Goal: Task Accomplishment & Management: Use online tool/utility

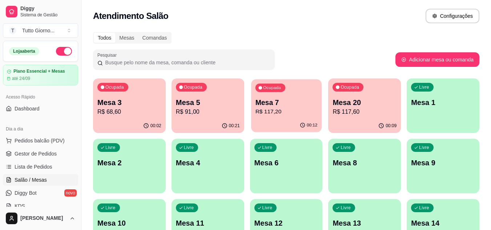
click at [303, 101] on p "Mesa 7" at bounding box center [286, 103] width 62 height 10
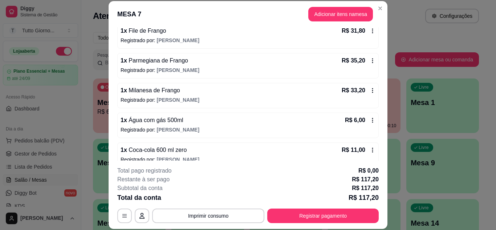
scroll to position [83, 0]
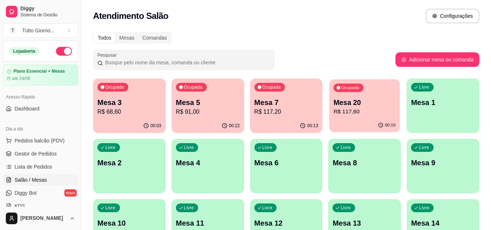
click at [371, 98] on p "Mesa 20" at bounding box center [365, 103] width 62 height 10
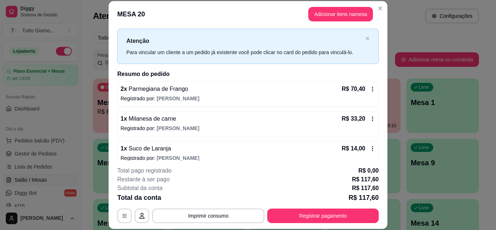
scroll to position [23, 0]
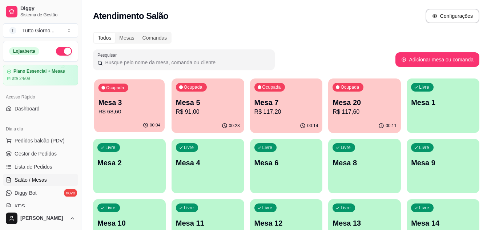
click at [141, 126] on div "00:04" at bounding box center [129, 125] width 71 height 14
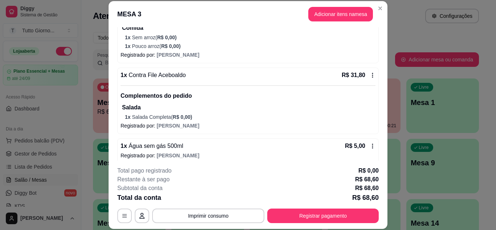
scroll to position [134, 0]
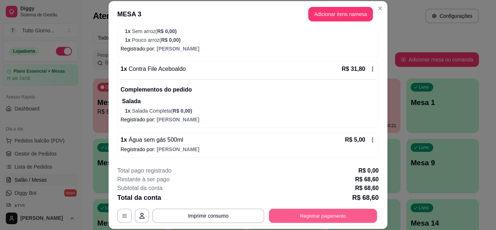
click at [347, 219] on button "Registrar pagamento" at bounding box center [323, 216] width 108 height 14
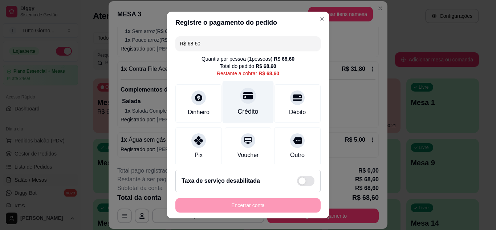
click at [243, 97] on icon at bounding box center [247, 95] width 9 height 7
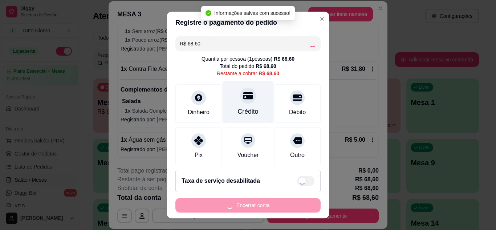
type input "R$ 0,00"
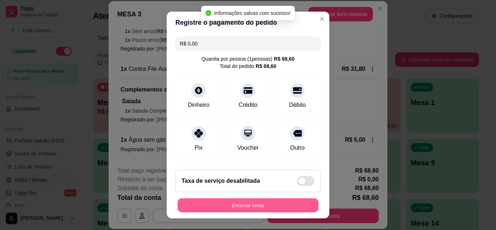
click at [245, 204] on button "Encerrar conta" at bounding box center [248, 205] width 141 height 14
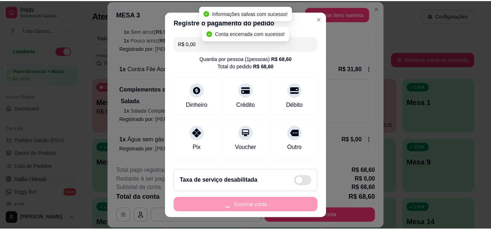
scroll to position [0, 0]
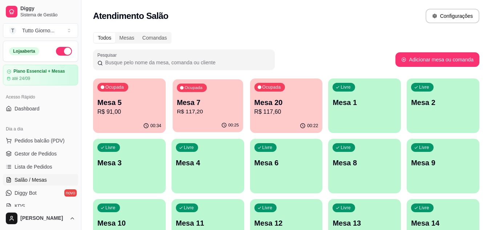
click at [222, 113] on p "R$ 117,20" at bounding box center [208, 112] width 62 height 8
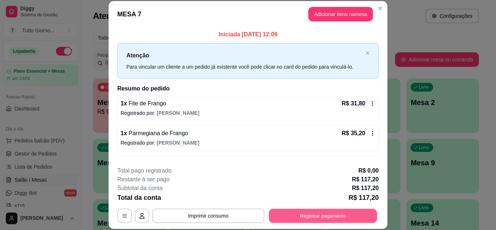
click at [326, 217] on button "Registrar pagamento" at bounding box center [323, 216] width 108 height 14
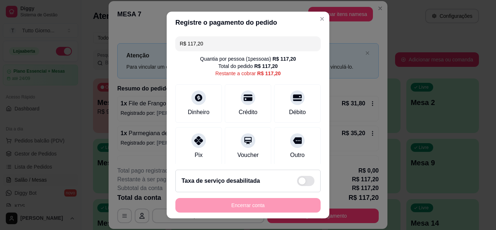
click at [258, 79] on div "R$ 117,20 Quantia por pessoa ( 1 pessoas) R$ 117,20 Total do pedido R$ 117,20 R…" at bounding box center [248, 98] width 163 height 131
click at [293, 95] on div at bounding box center [298, 96] width 16 height 16
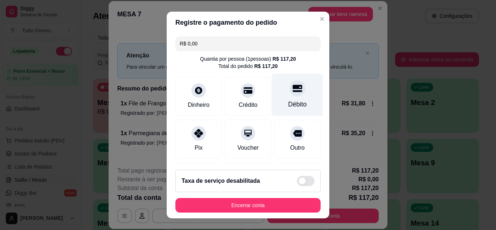
click at [290, 94] on div at bounding box center [298, 88] width 16 height 16
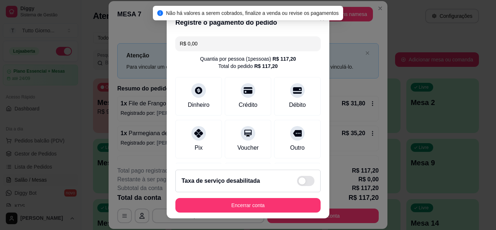
click at [239, 45] on input "R$ 0,00" at bounding box center [248, 43] width 137 height 15
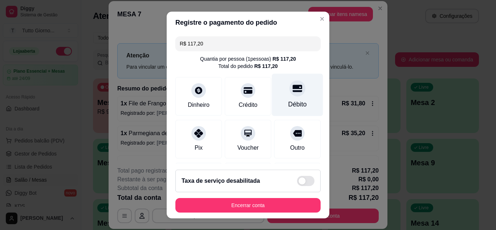
type input "R$ 117,20"
click at [283, 99] on div "Débito" at bounding box center [297, 94] width 51 height 43
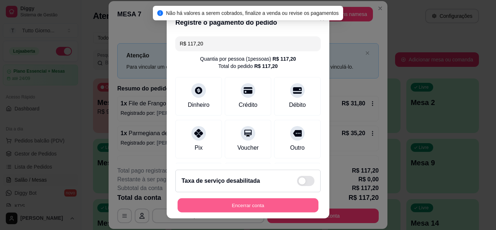
click at [245, 206] on button "Encerrar conta" at bounding box center [248, 205] width 141 height 14
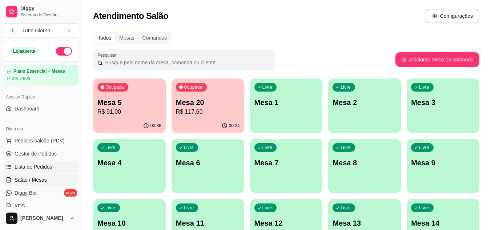
click at [43, 167] on span "Lista de Pedidos" at bounding box center [34, 166] width 38 height 7
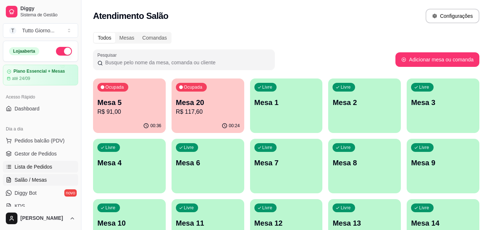
click at [26, 168] on span "Lista de Pedidos" at bounding box center [34, 166] width 38 height 7
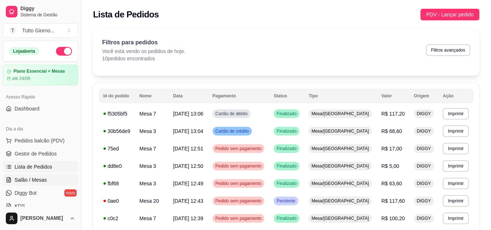
click at [33, 181] on span "Salão / Mesas" at bounding box center [31, 179] width 32 height 7
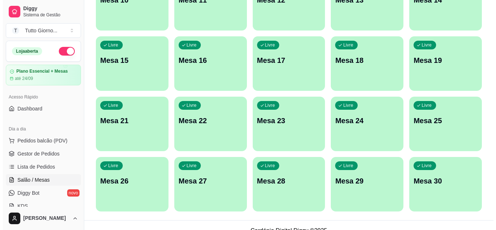
scroll to position [234, 0]
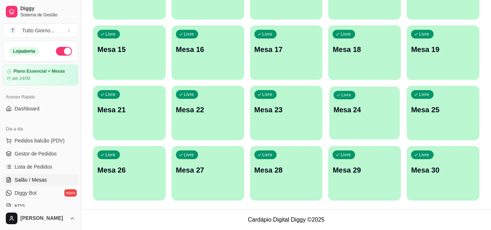
click at [371, 125] on div "Livre Mesa 24" at bounding box center [364, 108] width 71 height 44
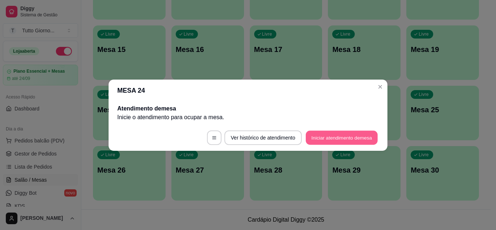
click at [361, 134] on button "Iniciar atendimento de mesa" at bounding box center [342, 137] width 72 height 14
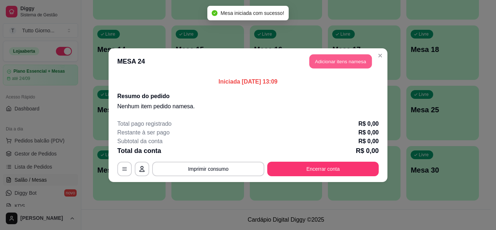
click at [350, 63] on button "Adicionar itens na mesa" at bounding box center [341, 61] width 63 height 14
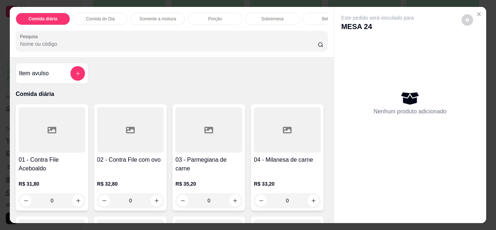
click at [156, 205] on div "0" at bounding box center [130, 200] width 67 height 15
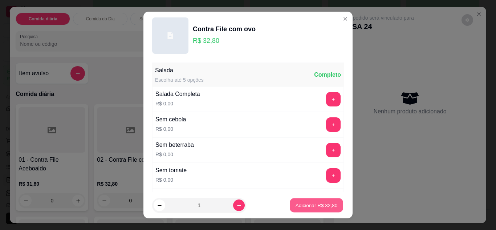
click at [309, 200] on button "Adicionar R$ 32,80" at bounding box center [316, 205] width 53 height 14
type input "1"
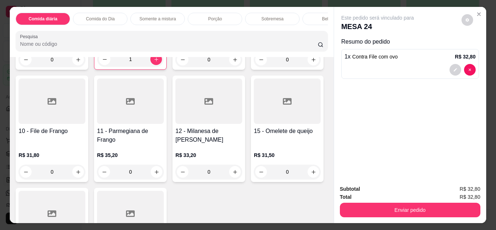
scroll to position [141, 0]
click at [85, 177] on div "0" at bounding box center [52, 172] width 67 height 15
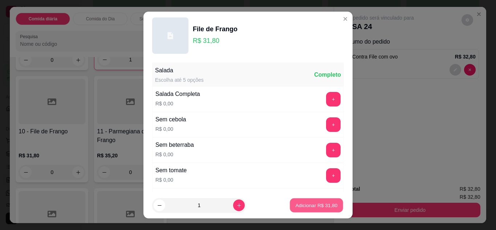
click at [318, 201] on button "Adicionar R$ 31,80" at bounding box center [316, 205] width 53 height 14
type input "1"
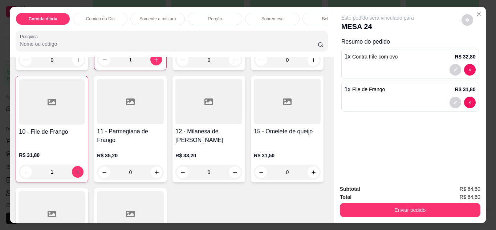
click at [306, 19] on div "Bebidas" at bounding box center [330, 19] width 55 height 12
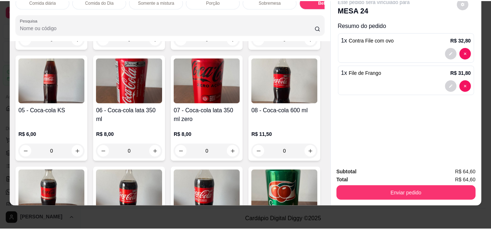
scroll to position [1334, 0]
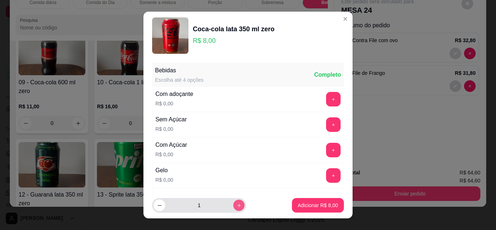
click at [237, 206] on icon "increase-product-quantity" at bounding box center [239, 205] width 5 height 5
type input "2"
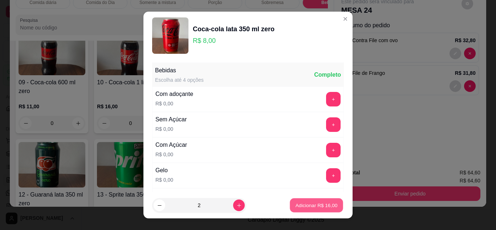
click at [309, 209] on button "Adicionar R$ 16,00" at bounding box center [316, 205] width 53 height 14
type input "2"
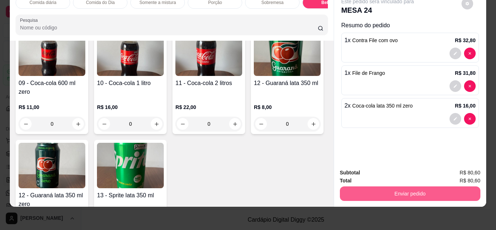
click at [388, 189] on button "Enviar pedido" at bounding box center [410, 193] width 141 height 15
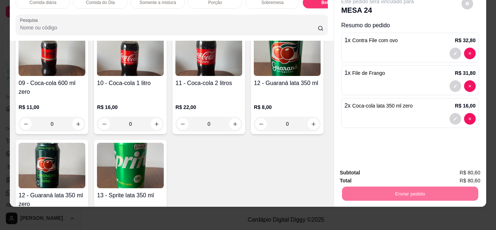
click at [386, 170] on button "Não registrar e enviar pedido" at bounding box center [386, 170] width 73 height 13
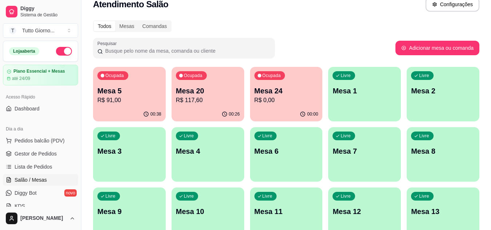
scroll to position [0, 0]
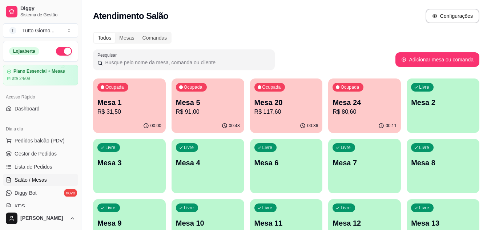
click at [145, 112] on p "R$ 31,50" at bounding box center [129, 112] width 64 height 9
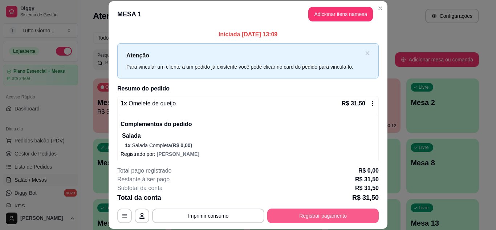
click at [334, 220] on button "Registrar pagamento" at bounding box center [323, 216] width 112 height 15
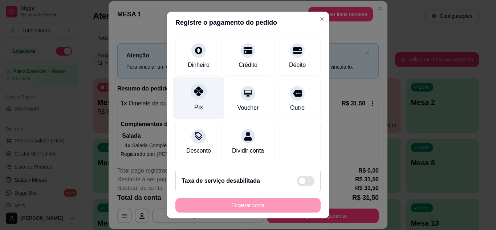
scroll to position [56, 0]
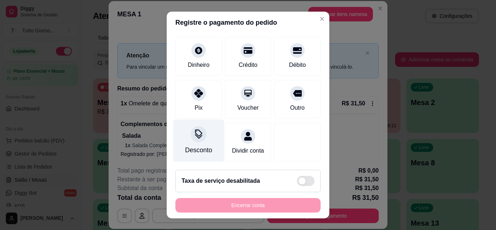
click at [187, 145] on div "Desconto" at bounding box center [198, 149] width 27 height 9
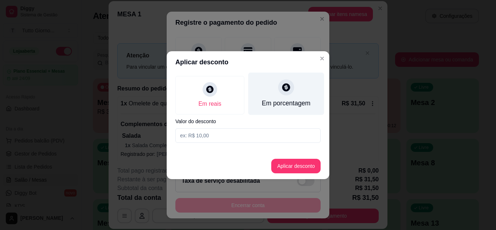
click at [288, 90] on icon at bounding box center [286, 87] width 8 height 8
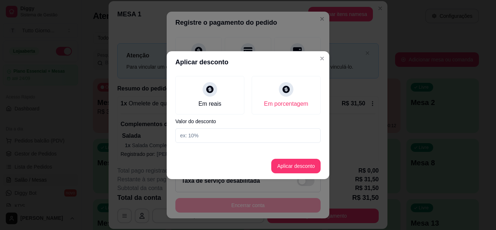
click at [188, 137] on input at bounding box center [248, 135] width 145 height 15
type input "10"
click at [287, 165] on button "Aplicar desconto" at bounding box center [297, 166] width 48 height 14
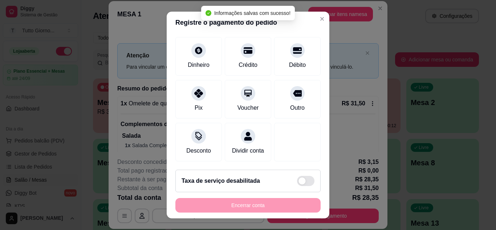
type input "R$ 28,35"
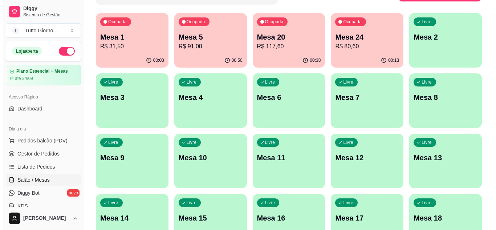
scroll to position [0, 0]
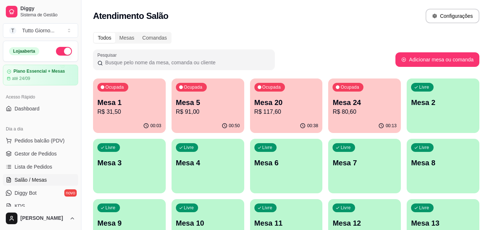
click at [198, 118] on div "Ocupada Mesa 5 R$ 91,00" at bounding box center [208, 98] width 73 height 40
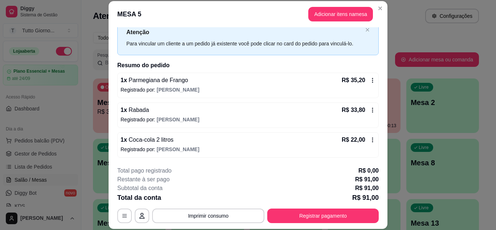
scroll to position [22, 0]
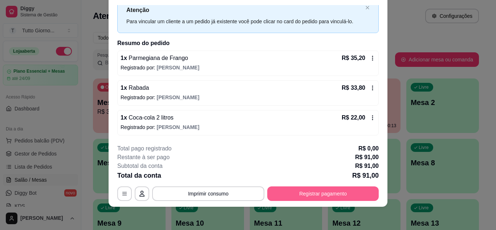
click at [310, 192] on button "Registrar pagamento" at bounding box center [323, 193] width 112 height 15
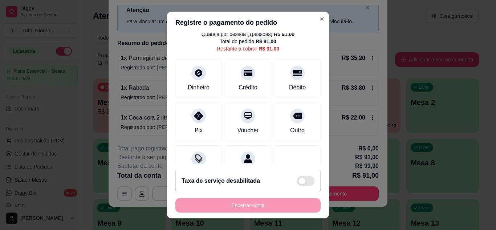
scroll to position [56, 0]
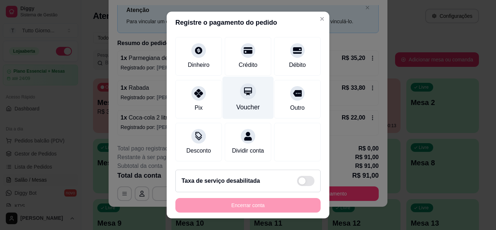
click at [241, 102] on div "Voucher" at bounding box center [249, 106] width 24 height 9
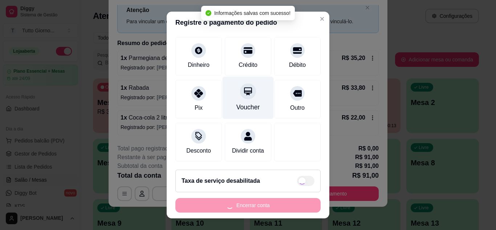
click at [243, 86] on icon at bounding box center [247, 90] width 9 height 9
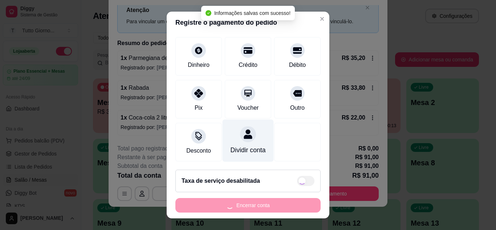
type input "R$ 0,00"
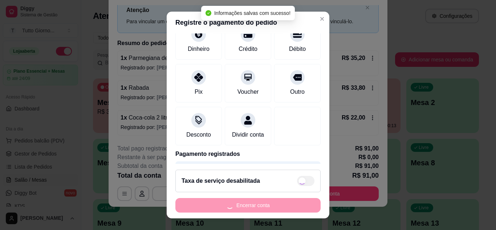
scroll to position [49, 0]
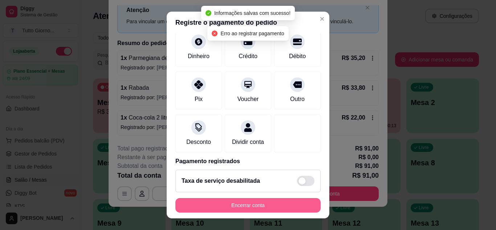
click at [256, 204] on button "Encerrar conta" at bounding box center [248, 205] width 145 height 15
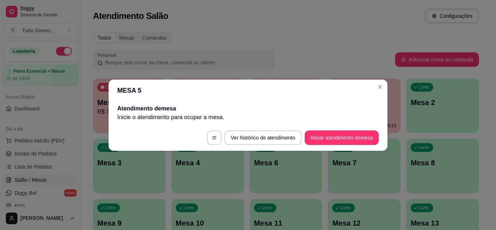
scroll to position [0, 0]
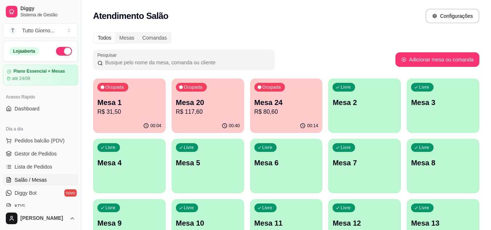
click at [134, 110] on p "R$ 31,50" at bounding box center [129, 112] width 64 height 9
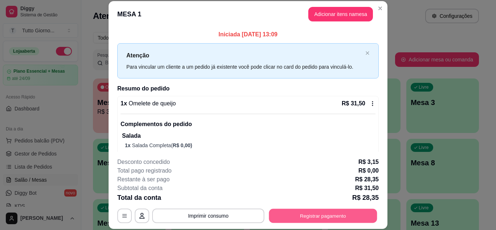
click at [327, 214] on button "Registrar pagamento" at bounding box center [323, 216] width 108 height 14
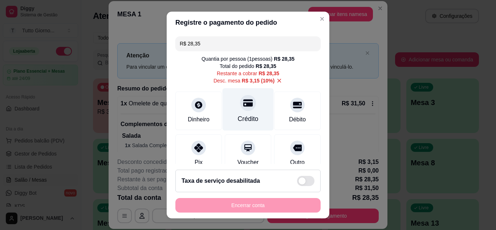
click at [226, 114] on div "Crédito" at bounding box center [248, 109] width 51 height 43
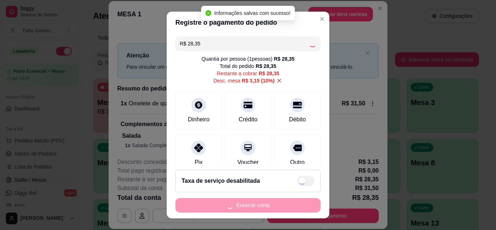
type input "R$ 0,00"
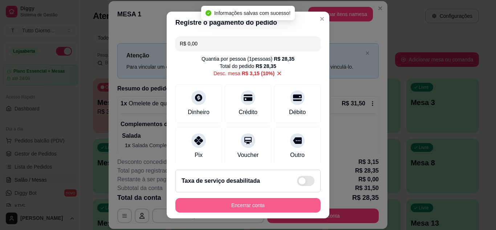
click at [257, 205] on button "Encerrar conta" at bounding box center [248, 205] width 145 height 15
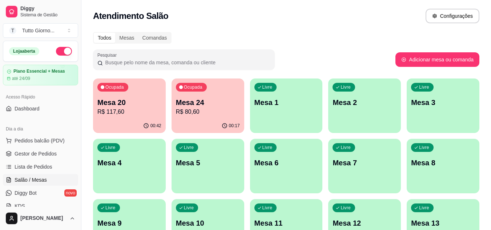
click at [343, 54] on div "Pesquisar" at bounding box center [244, 59] width 302 height 20
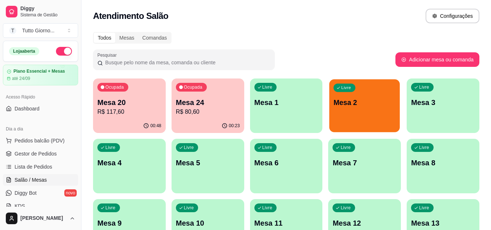
click at [355, 107] on p "Mesa 2" at bounding box center [365, 103] width 62 height 10
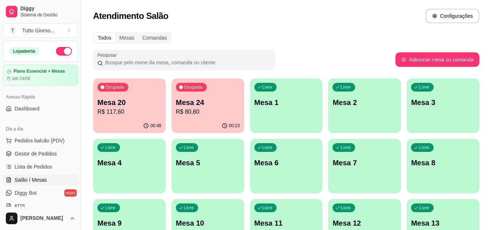
click at [209, 110] on p "R$ 80,60" at bounding box center [208, 112] width 64 height 9
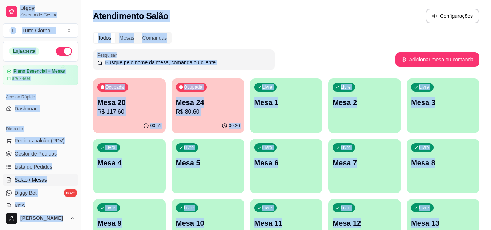
click at [121, 116] on p "R$ 117,60" at bounding box center [129, 112] width 64 height 9
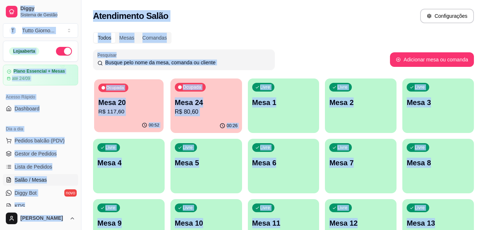
click at [121, 116] on body "Diggy Sistema de Gestão T Tutto Giorno ... Loja aberta Plano Essencial + Mesas …" at bounding box center [243, 115] width 486 height 230
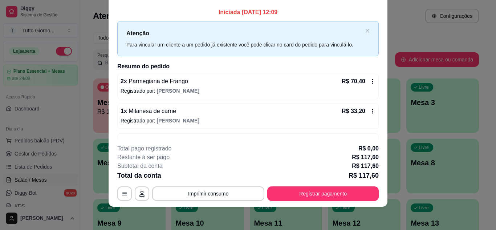
click at [370, 111] on icon at bounding box center [373, 111] width 6 height 6
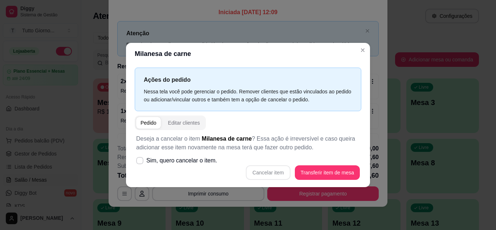
click at [270, 170] on div "Cancelar item Transferir item de mesa" at bounding box center [248, 172] width 224 height 15
click at [141, 161] on icon at bounding box center [139, 160] width 5 height 4
click at [141, 162] on input "Sim, quero cancelar o item." at bounding box center [138, 164] width 5 height 5
checkbox input "true"
click at [279, 173] on button "Cancelar item" at bounding box center [268, 172] width 44 height 15
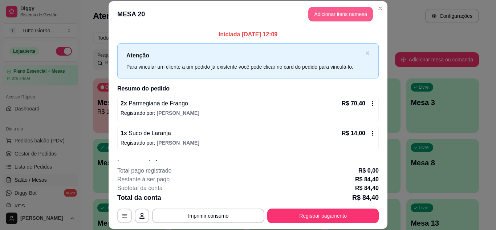
click at [329, 17] on button "Adicionar itens na mesa" at bounding box center [341, 14] width 65 height 15
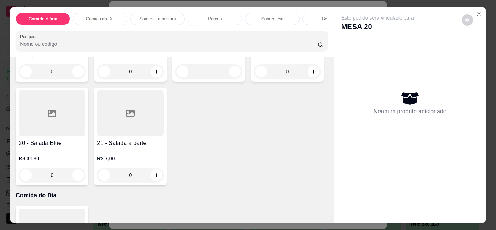
scroll to position [254, 0]
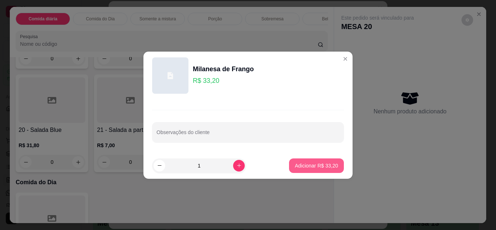
click at [314, 164] on p "Adicionar R$ 33,20" at bounding box center [316, 165] width 43 height 7
type input "1"
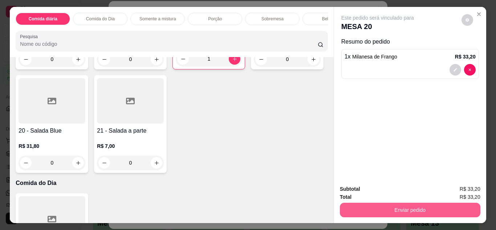
click at [396, 207] on button "Enviar pedido" at bounding box center [410, 210] width 141 height 15
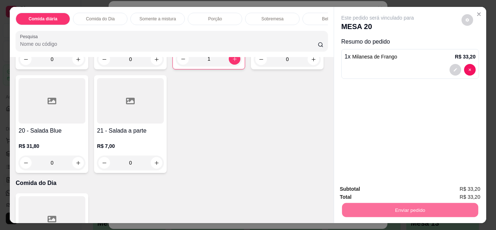
click at [368, 190] on button "Não registrar e enviar pedido" at bounding box center [387, 189] width 76 height 14
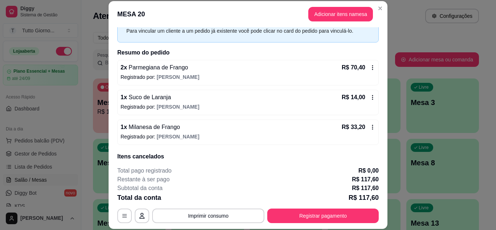
scroll to position [49, 0]
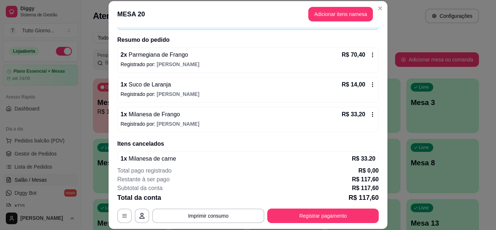
click at [373, 129] on div "Iniciada [DATE] 12:09 Atenção Para vincular um cliente a um pedido já existente…" at bounding box center [248, 93] width 279 height 133
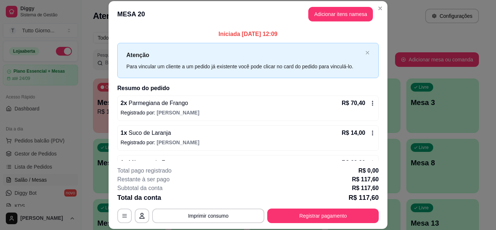
scroll to position [0, 0]
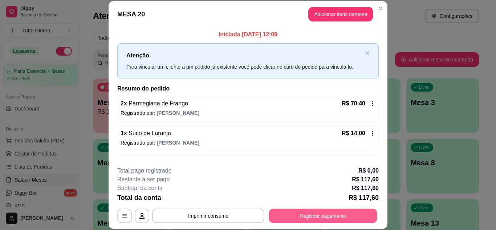
click at [337, 217] on button "Registrar pagamento" at bounding box center [323, 216] width 108 height 14
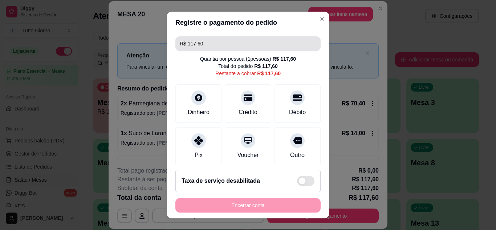
drag, startPoint x: 211, startPoint y: 44, endPoint x: 164, endPoint y: 42, distance: 46.9
click at [171, 43] on div "R$ 117,60 Quantia por pessoa ( 1 pessoas) R$ 117,60 Total do pedido R$ 117,60 R…" at bounding box center [248, 98] width 163 height 131
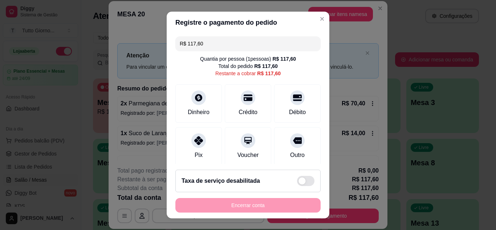
click at [167, 42] on div "R$ 117,60 Quantia por pessoa ( 1 pessoas) R$ 117,60 Total do pedido R$ 117,60 R…" at bounding box center [248, 98] width 163 height 131
drag, startPoint x: 202, startPoint y: 48, endPoint x: 182, endPoint y: 46, distance: 20.4
click at [182, 46] on input "R$ 117,60" at bounding box center [248, 43] width 137 height 15
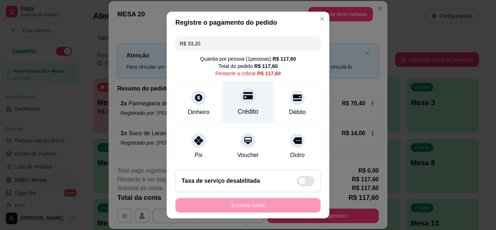
click at [239, 109] on div "Crédito" at bounding box center [248, 111] width 21 height 9
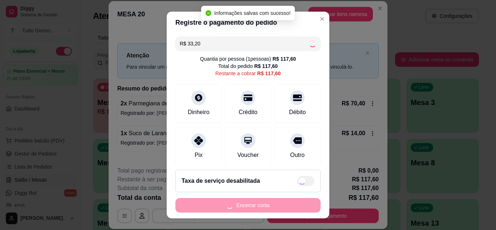
type input "R$ 84,40"
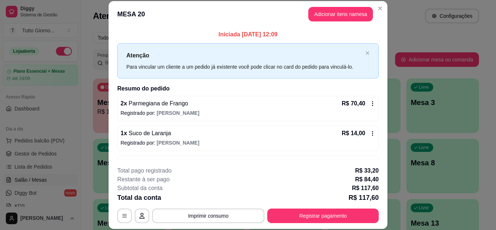
click at [370, 103] on icon at bounding box center [373, 104] width 6 height 6
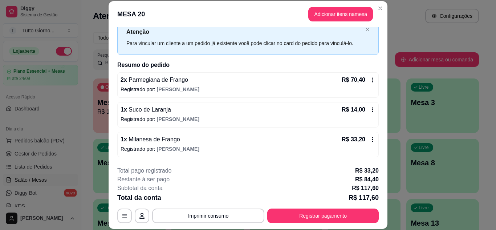
scroll to position [36, 0]
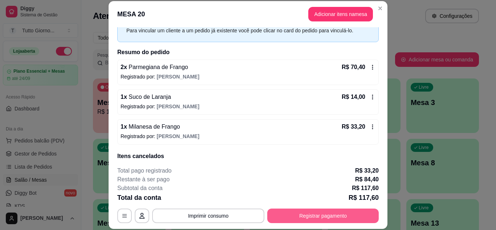
click at [303, 217] on button "Registrar pagamento" at bounding box center [323, 216] width 112 height 15
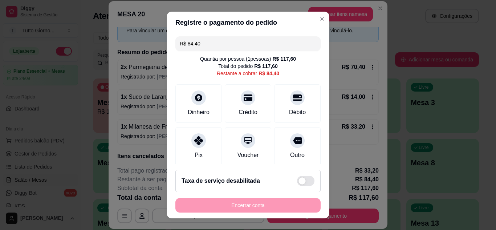
drag, startPoint x: 211, startPoint y: 44, endPoint x: 105, endPoint y: 62, distance: 107.2
click at [105, 61] on div "Registre o pagamento do pedido R$ 84,40 Quantia por pessoa ( 1 pessoas) R$ 117,…" at bounding box center [248, 115] width 496 height 230
click at [293, 97] on icon at bounding box center [297, 95] width 9 height 9
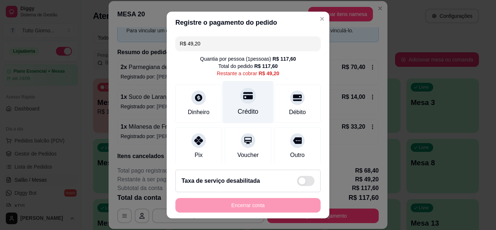
click at [240, 102] on div at bounding box center [248, 96] width 16 height 16
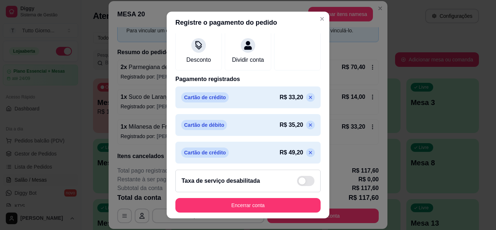
scroll to position [142, 0]
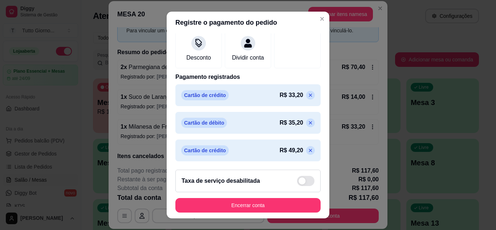
click at [308, 153] on icon at bounding box center [311, 151] width 6 height 6
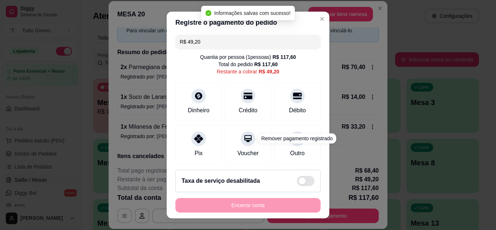
scroll to position [0, 0]
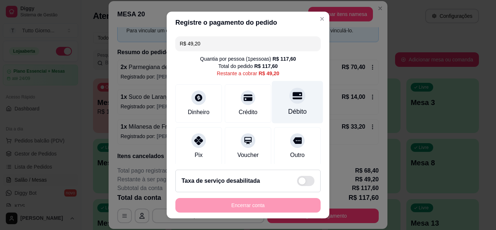
click at [290, 101] on div at bounding box center [298, 96] width 16 height 16
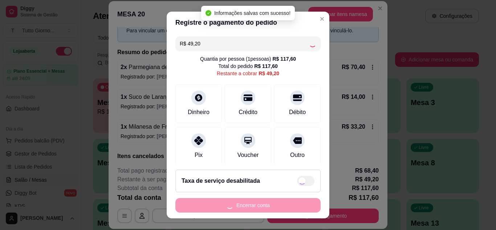
type input "R$ 0,00"
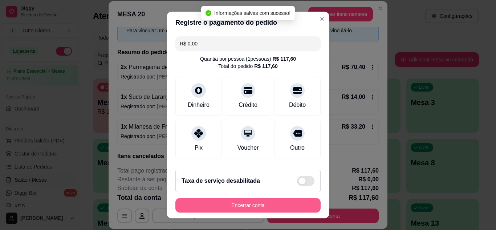
click at [245, 208] on button "Encerrar conta" at bounding box center [248, 205] width 145 height 15
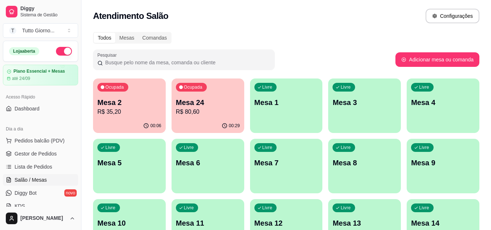
click at [193, 110] on p "R$ 80,60" at bounding box center [208, 112] width 64 height 9
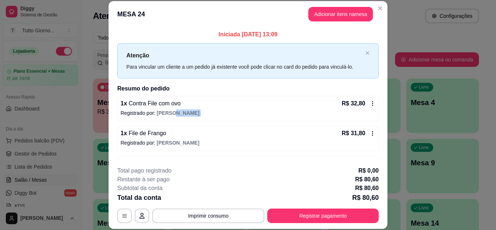
scroll to position [23, 0]
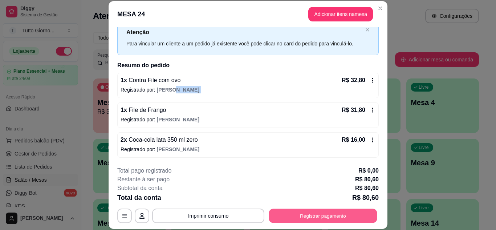
click at [321, 218] on button "Registrar pagamento" at bounding box center [323, 216] width 108 height 14
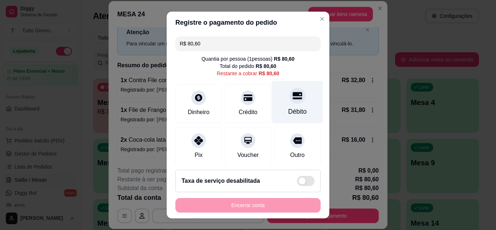
click at [292, 102] on div "Débito" at bounding box center [297, 102] width 51 height 43
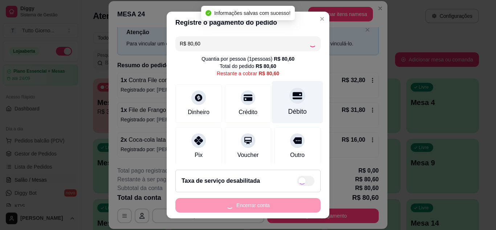
type input "R$ 0,00"
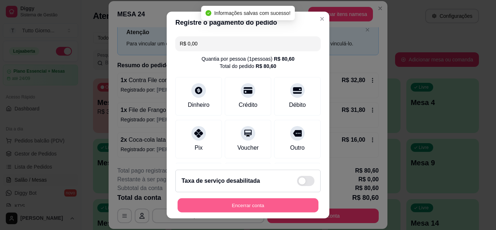
click at [245, 205] on button "Encerrar conta" at bounding box center [248, 205] width 141 height 14
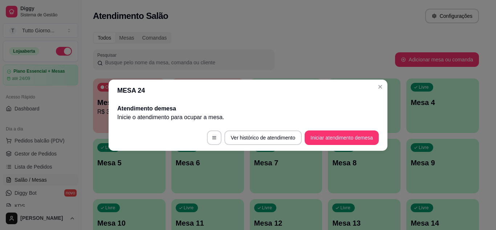
scroll to position [0, 0]
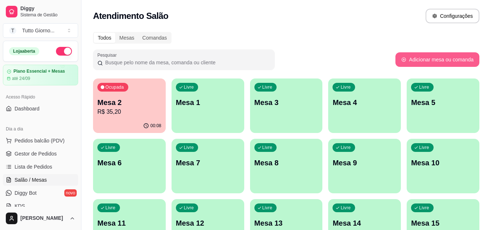
click at [440, 56] on button "Adicionar mesa ou comanda" at bounding box center [437, 59] width 84 height 15
select select "TABLE"
click at [150, 35] on div "Comandas" at bounding box center [154, 38] width 33 height 10
click at [138, 33] on input "Comandas" at bounding box center [138, 33] width 0 height 0
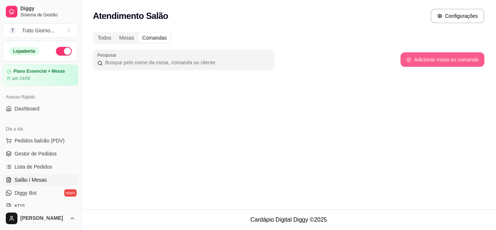
click at [427, 61] on button "Adicionar mesa ou comanda" at bounding box center [443, 59] width 84 height 15
select select "TABLE"
click at [107, 38] on div "Todos" at bounding box center [104, 38] width 21 height 10
click at [94, 33] on input "Todos" at bounding box center [94, 33] width 0 height 0
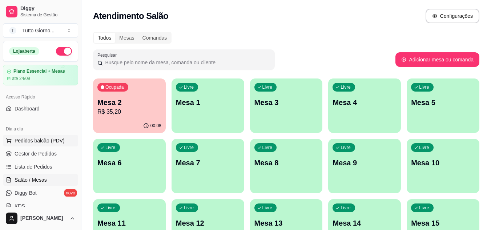
click at [48, 144] on span "Pedidos balcão (PDV)" at bounding box center [40, 140] width 50 height 7
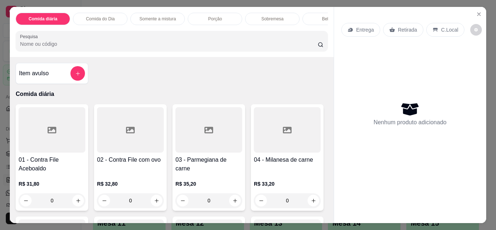
click at [365, 27] on p "Entrega" at bounding box center [366, 29] width 18 height 7
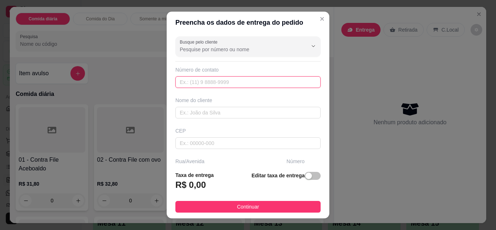
click at [216, 83] on input "text" at bounding box center [248, 82] width 145 height 12
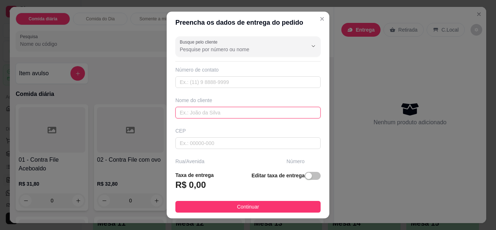
click at [198, 108] on input "text" at bounding box center [248, 113] width 145 height 12
click at [199, 109] on input "Jo" at bounding box center [248, 113] width 145 height 12
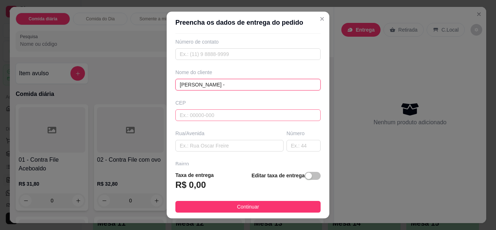
scroll to position [73, 0]
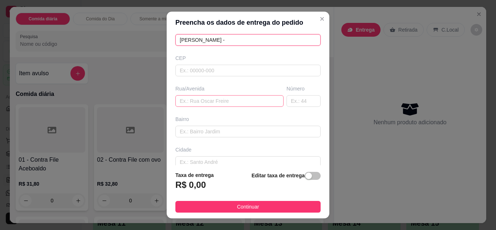
type input "[PERSON_NAME] -"
click at [189, 104] on input "text" at bounding box center [230, 101] width 108 height 12
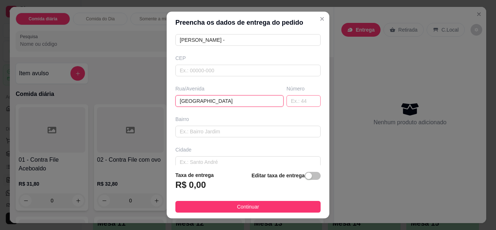
type input "[GEOGRAPHIC_DATA]"
click at [296, 98] on input "text" at bounding box center [304, 101] width 34 height 12
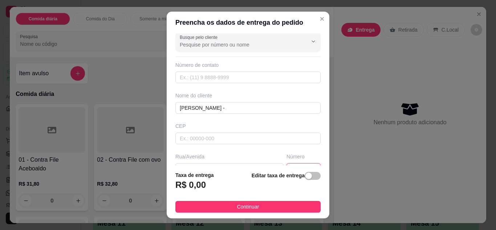
scroll to position [0, 0]
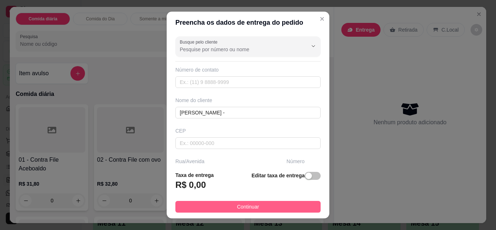
type input "399"
click at [237, 209] on span "Continuar" at bounding box center [248, 207] width 22 height 8
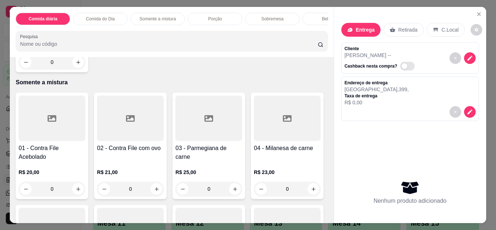
scroll to position [509, 0]
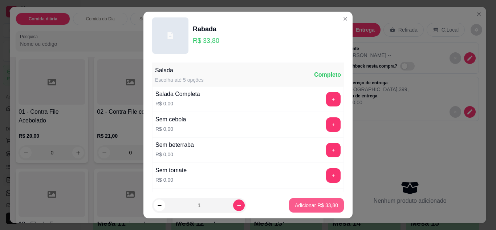
click at [302, 204] on p "Adicionar R$ 33,80" at bounding box center [316, 205] width 43 height 7
type input "1"
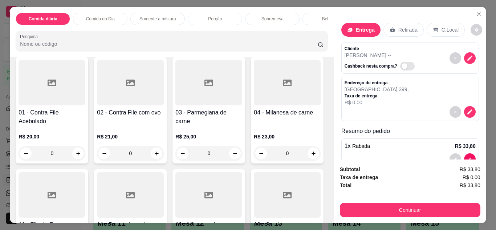
scroll to position [509, 0]
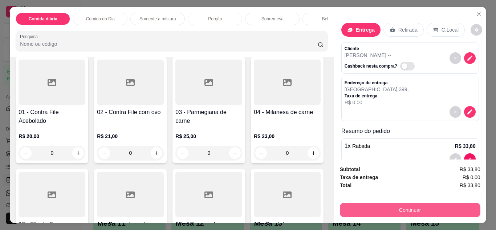
click at [406, 210] on button "Continuar" at bounding box center [410, 210] width 141 height 15
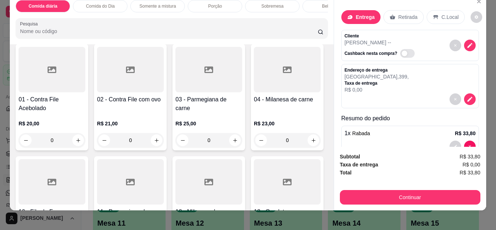
scroll to position [19, 0]
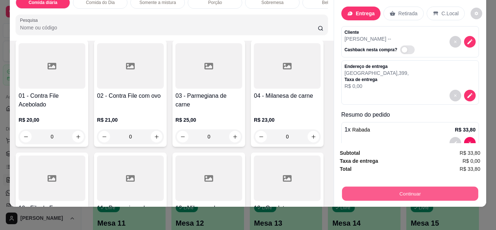
click at [395, 192] on button "Continuar" at bounding box center [410, 194] width 136 height 14
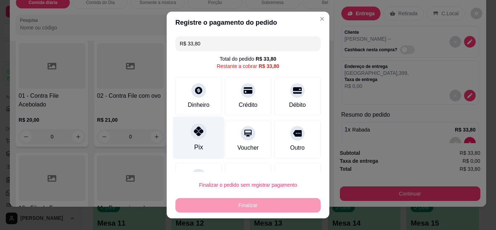
click at [191, 134] on div at bounding box center [199, 131] width 16 height 16
type input "R$ 0,00"
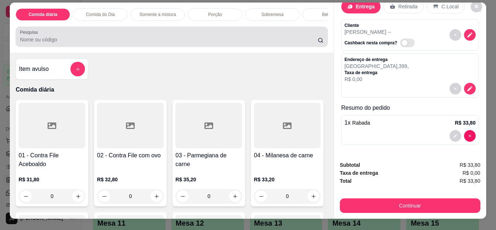
scroll to position [0, 0]
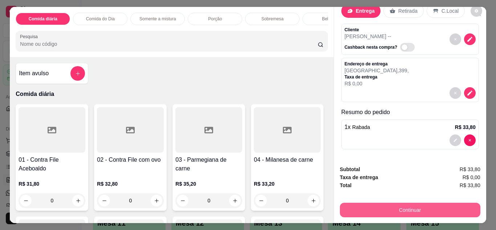
click at [409, 206] on button "Continuar" at bounding box center [410, 210] width 141 height 15
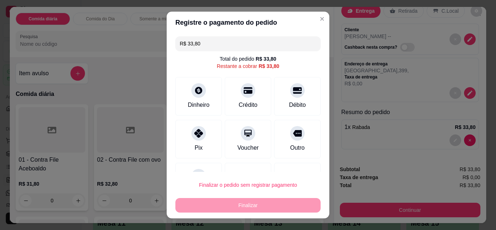
scroll to position [32, 0]
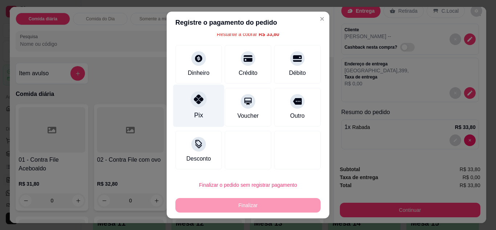
click at [197, 106] on div at bounding box center [199, 99] width 16 height 16
type input "R$ 0,00"
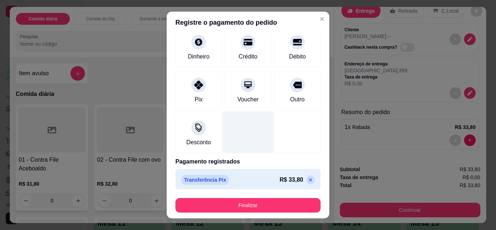
scroll to position [45, 0]
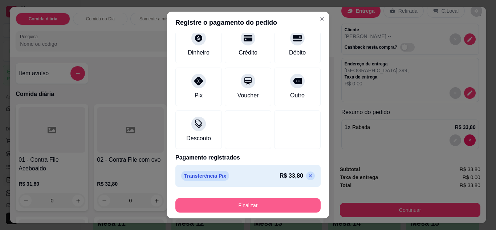
click at [237, 204] on button "Finalizar" at bounding box center [248, 205] width 145 height 15
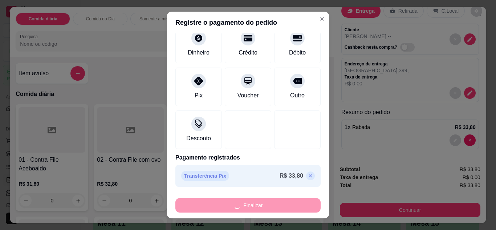
type input "0"
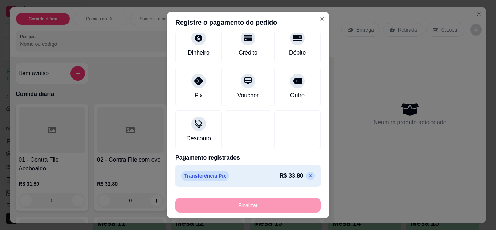
type input "-R$ 33,80"
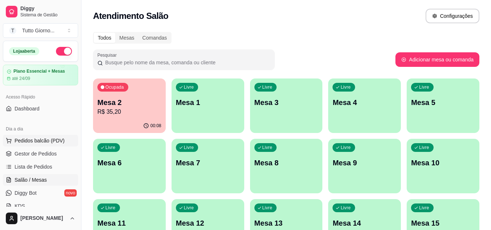
click at [30, 143] on span "Pedidos balcão (PDV)" at bounding box center [40, 140] width 50 height 7
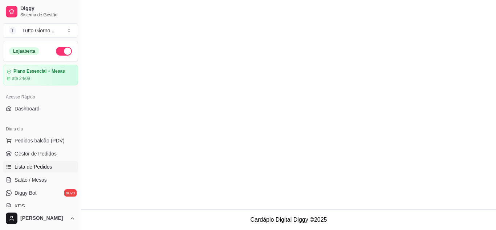
click at [32, 165] on span "Lista de Pedidos" at bounding box center [34, 166] width 38 height 7
click at [42, 154] on span "Gestor de Pedidos" at bounding box center [36, 153] width 42 height 7
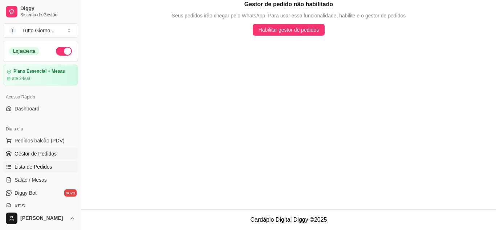
click at [40, 165] on span "Lista de Pedidos" at bounding box center [34, 166] width 38 height 7
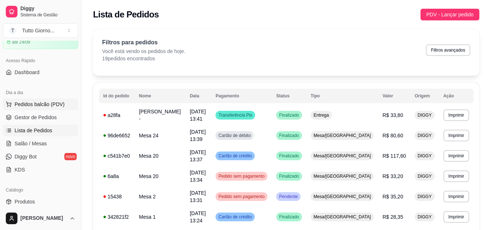
scroll to position [182, 0]
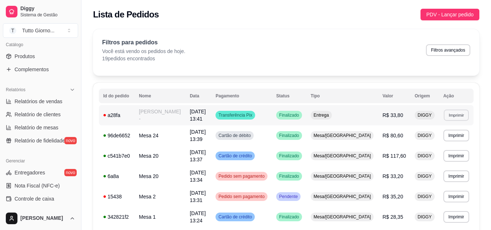
click at [453, 114] on button "Imprimir" at bounding box center [456, 114] width 25 height 11
click at [429, 139] on button "IMPRESSORA CAIXA" at bounding box center [440, 139] width 53 height 12
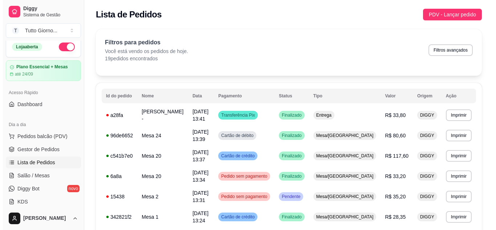
scroll to position [0, 0]
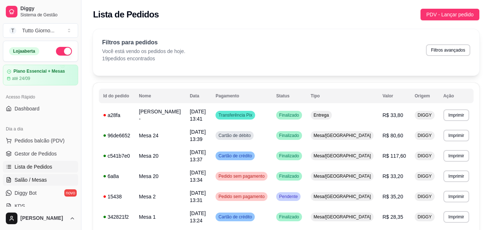
drag, startPoint x: 33, startPoint y: 180, endPoint x: 38, endPoint y: 177, distance: 6.4
click at [33, 180] on span "Salão / Mesas" at bounding box center [31, 179] width 32 height 7
click at [29, 178] on span "Salão / Mesas" at bounding box center [31, 179] width 32 height 7
click at [46, 179] on link "Salão / Mesas" at bounding box center [40, 180] width 75 height 12
click at [15, 182] on span "Salão / Mesas" at bounding box center [31, 179] width 32 height 7
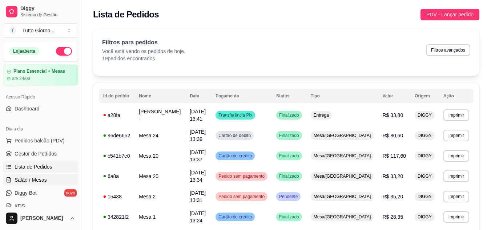
click at [15, 182] on span "Salão / Mesas" at bounding box center [31, 179] width 32 height 7
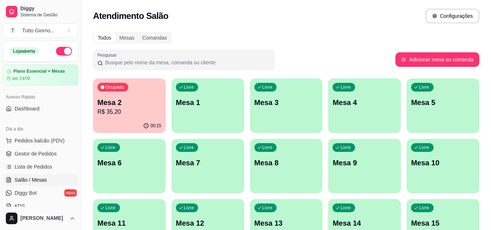
click at [304, 20] on div "Atendimento Salão Configurações" at bounding box center [286, 16] width 386 height 15
click at [51, 171] on link "Lista de Pedidos" at bounding box center [40, 167] width 75 height 12
click at [43, 169] on span "Lista de Pedidos" at bounding box center [34, 166] width 38 height 7
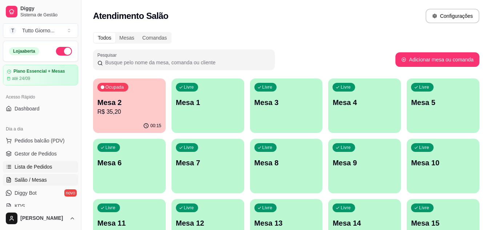
click at [43, 169] on span "Lista de Pedidos" at bounding box center [34, 166] width 38 height 7
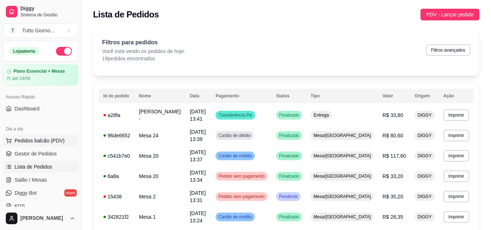
click at [46, 137] on span "Pedidos balcão (PDV)" at bounding box center [40, 140] width 50 height 7
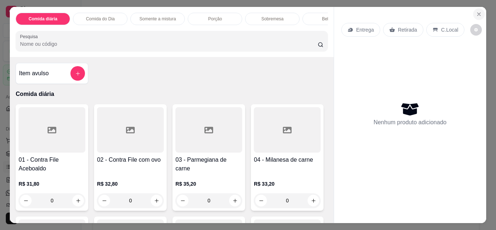
click at [479, 11] on icon "Close" at bounding box center [479, 14] width 6 height 6
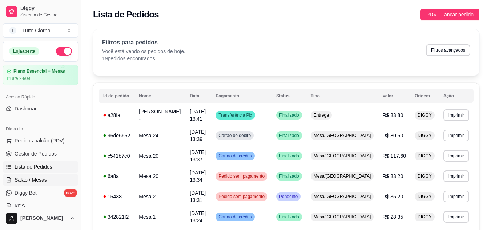
click at [33, 182] on span "Salão / Mesas" at bounding box center [31, 179] width 32 height 7
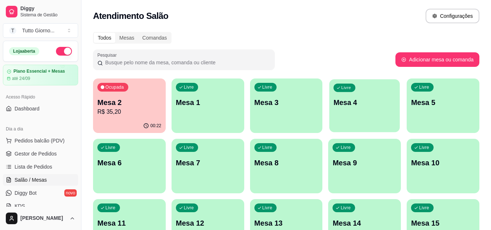
click at [359, 103] on p "Mesa 4" at bounding box center [365, 103] width 62 height 10
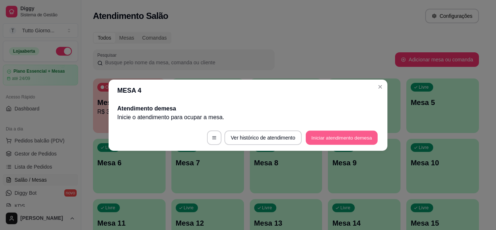
click at [338, 137] on button "Iniciar atendimento de mesa" at bounding box center [342, 137] width 72 height 14
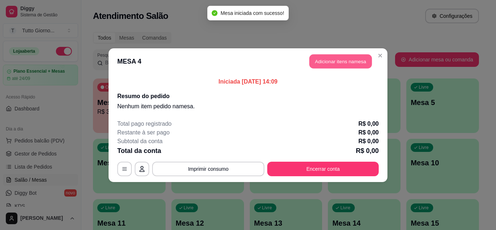
click at [342, 61] on button "Adicionar itens na mesa" at bounding box center [341, 61] width 63 height 14
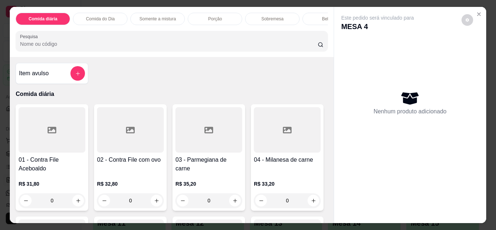
click at [231, 202] on div "0" at bounding box center [209, 200] width 67 height 15
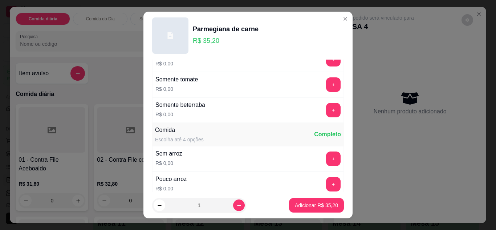
scroll to position [131, 0]
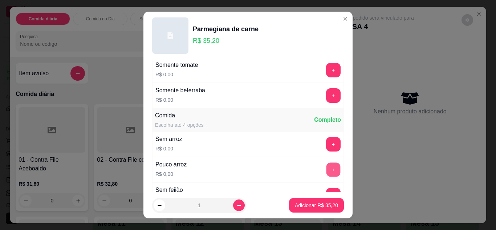
click at [327, 170] on button "+" at bounding box center [334, 169] width 14 height 14
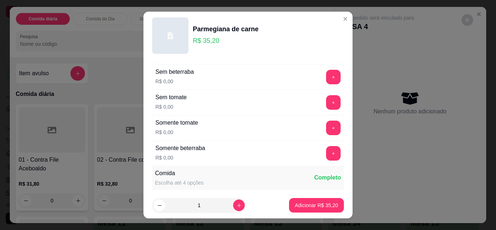
scroll to position [0, 0]
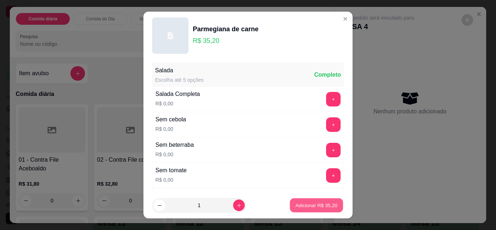
click at [299, 208] on p "Adicionar R$ 35,20" at bounding box center [317, 205] width 42 height 7
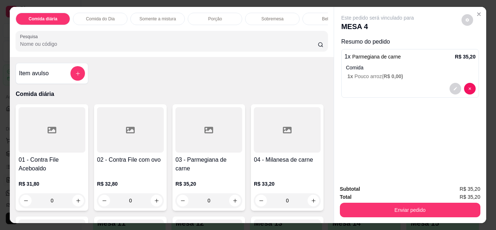
click at [232, 202] on div "0" at bounding box center [209, 200] width 67 height 15
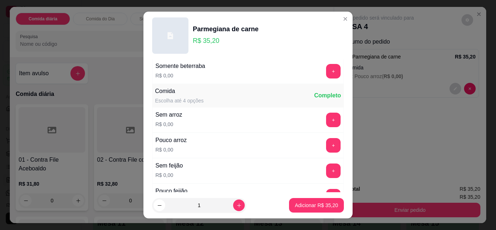
scroll to position [160, 0]
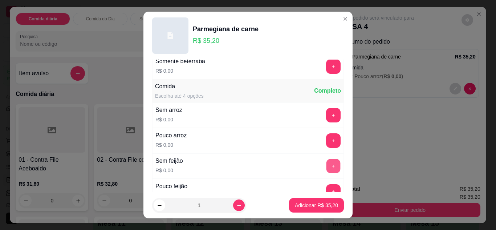
click at [327, 170] on button "+" at bounding box center [334, 166] width 14 height 14
click at [309, 205] on p "Adicionar R$ 35,20" at bounding box center [316, 205] width 43 height 7
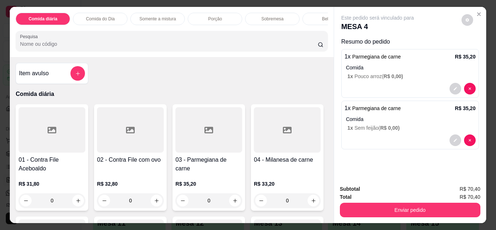
click at [310, 18] on div "Bebidas" at bounding box center [330, 19] width 55 height 12
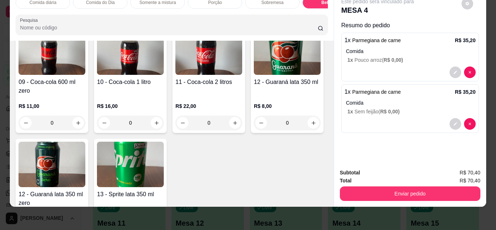
scroll to position [1334, 0]
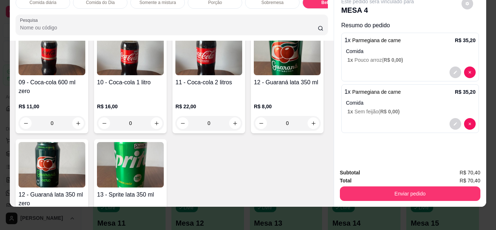
click at [85, 75] on img at bounding box center [52, 52] width 67 height 45
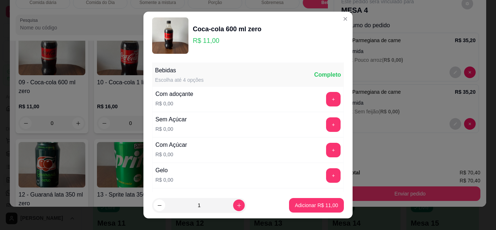
scroll to position [116, 0]
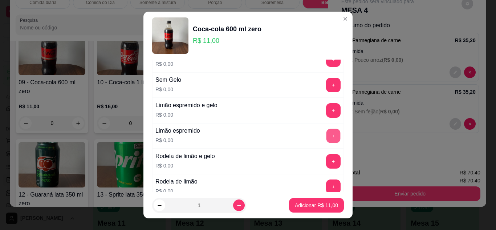
click at [327, 131] on button "+" at bounding box center [334, 136] width 14 height 14
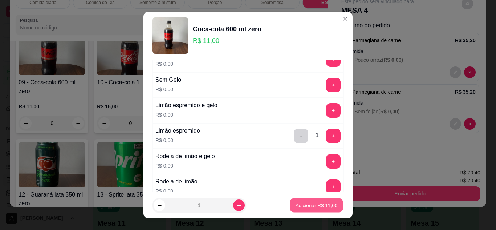
click at [310, 202] on p "Adicionar R$ 11,00" at bounding box center [317, 205] width 42 height 7
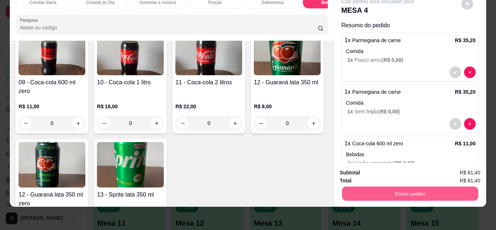
click at [395, 191] on button "Enviar pedido" at bounding box center [410, 194] width 136 height 14
click at [400, 173] on button "Não registrar e enviar pedido" at bounding box center [386, 170] width 73 height 13
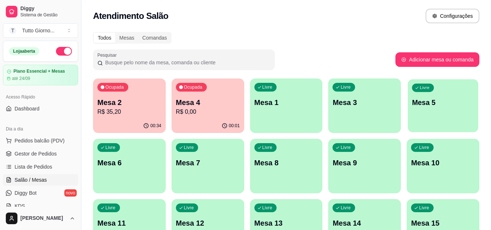
click at [447, 105] on p "Mesa 5" at bounding box center [443, 103] width 62 height 10
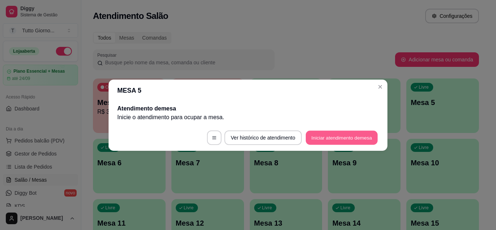
click at [353, 143] on button "Iniciar atendimento de mesa" at bounding box center [342, 137] width 72 height 14
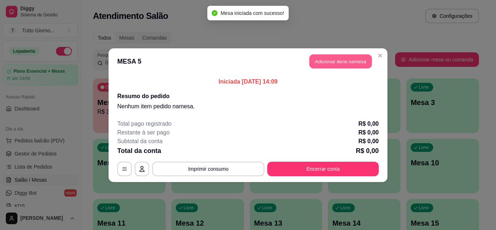
click at [344, 59] on button "Adicionar itens na mesa" at bounding box center [341, 61] width 63 height 14
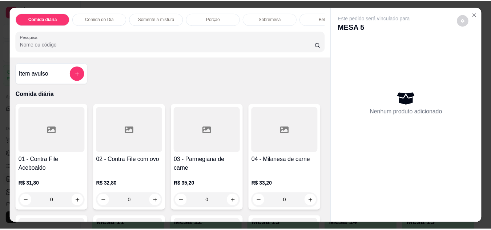
scroll to position [141, 0]
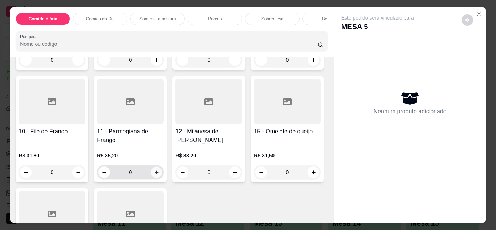
click at [160, 175] on icon "increase-product-quantity" at bounding box center [156, 172] width 5 height 5
type input "1"
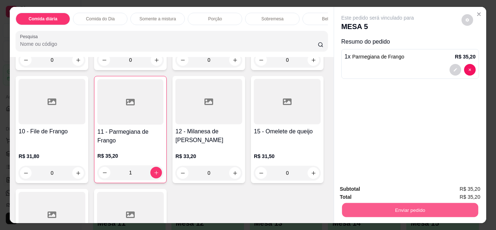
click at [396, 213] on button "Enviar pedido" at bounding box center [410, 210] width 136 height 14
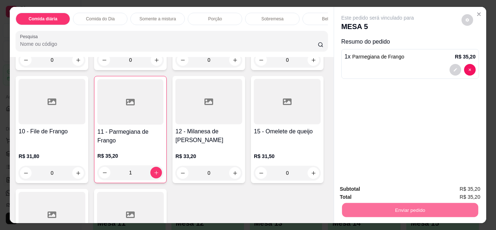
click at [395, 193] on button "Não registrar e enviar pedido" at bounding box center [386, 189] width 73 height 13
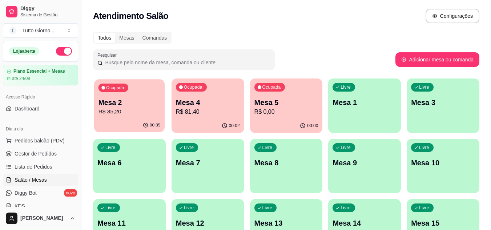
click at [128, 122] on div "00:35" at bounding box center [129, 125] width 71 height 14
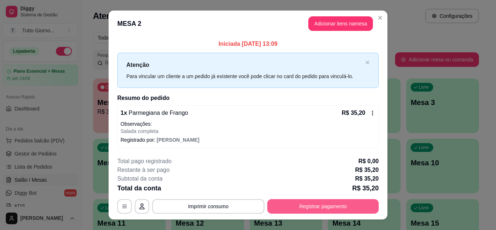
click at [336, 210] on button "Registrar pagamento" at bounding box center [323, 206] width 112 height 15
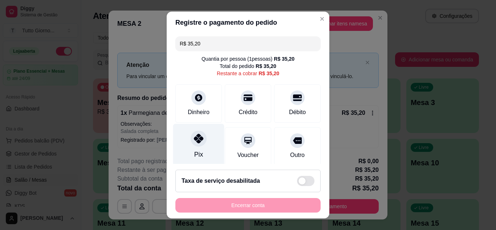
click at [201, 148] on div "Pix" at bounding box center [198, 145] width 51 height 43
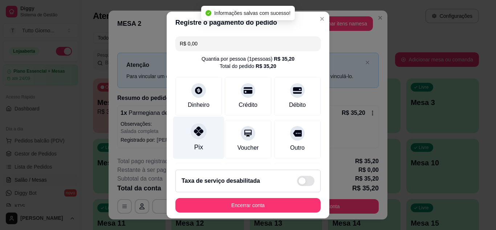
type input "R$ 0,00"
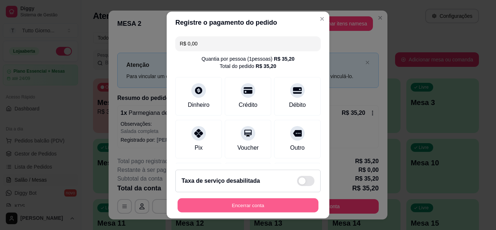
click at [264, 202] on button "Encerrar conta" at bounding box center [248, 205] width 141 height 14
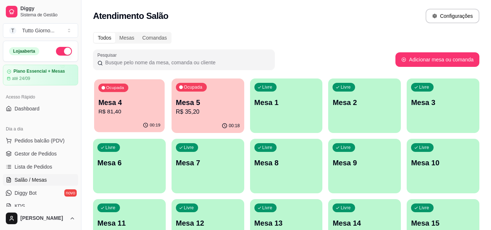
click at [133, 118] on div "Ocupada Mesa 4 R$ 81,40" at bounding box center [129, 98] width 71 height 39
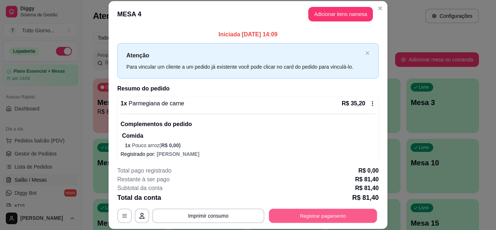
click at [309, 221] on button "Registrar pagamento" at bounding box center [323, 216] width 108 height 14
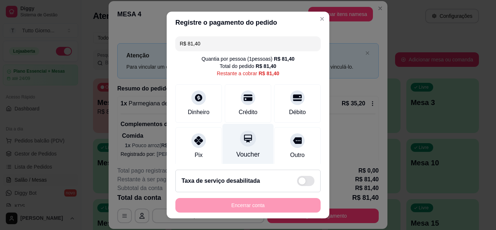
click at [240, 145] on div at bounding box center [248, 138] width 16 height 16
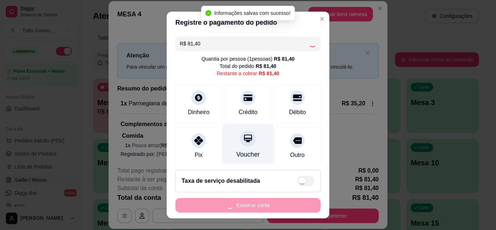
type input "R$ 0,00"
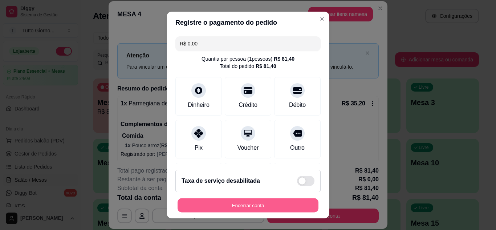
click at [239, 210] on button "Encerrar conta" at bounding box center [248, 205] width 141 height 14
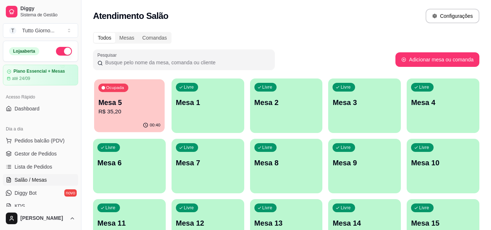
click at [137, 118] on div "Ocupada Mesa 5 R$ 35,20" at bounding box center [129, 98] width 71 height 39
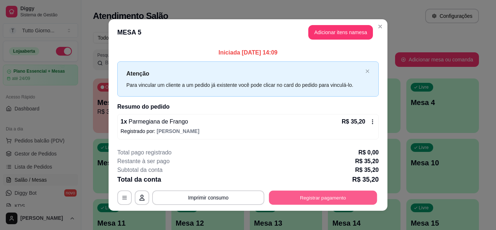
click at [315, 193] on button "Registrar pagamento" at bounding box center [323, 198] width 108 height 14
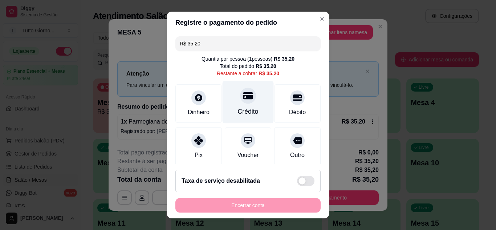
click at [240, 102] on div at bounding box center [248, 96] width 16 height 16
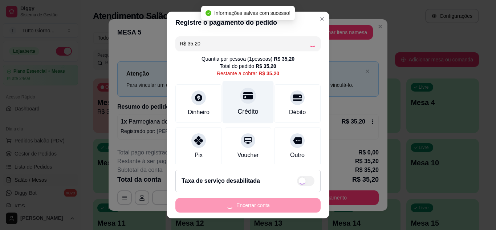
type input "R$ 0,00"
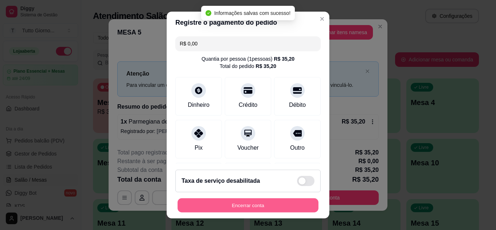
click at [246, 206] on button "Encerrar conta" at bounding box center [248, 205] width 141 height 14
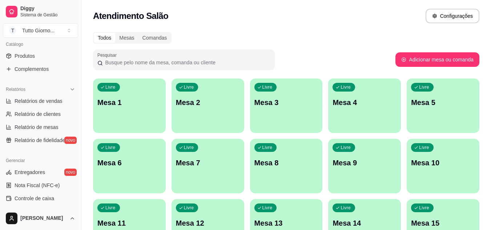
scroll to position [189, 0]
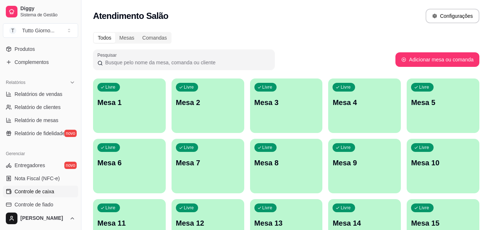
click at [56, 194] on link "Controle de caixa" at bounding box center [40, 192] width 75 height 12
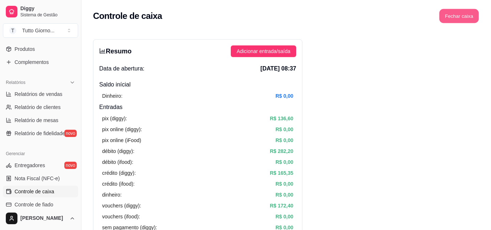
click at [464, 19] on button "Fechar caixa" at bounding box center [459, 16] width 40 height 14
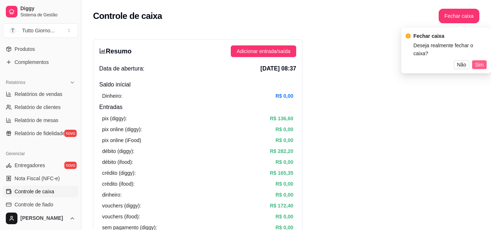
click at [478, 61] on span "Sim" at bounding box center [479, 65] width 9 height 8
